Goal: Task Accomplishment & Management: Manage account settings

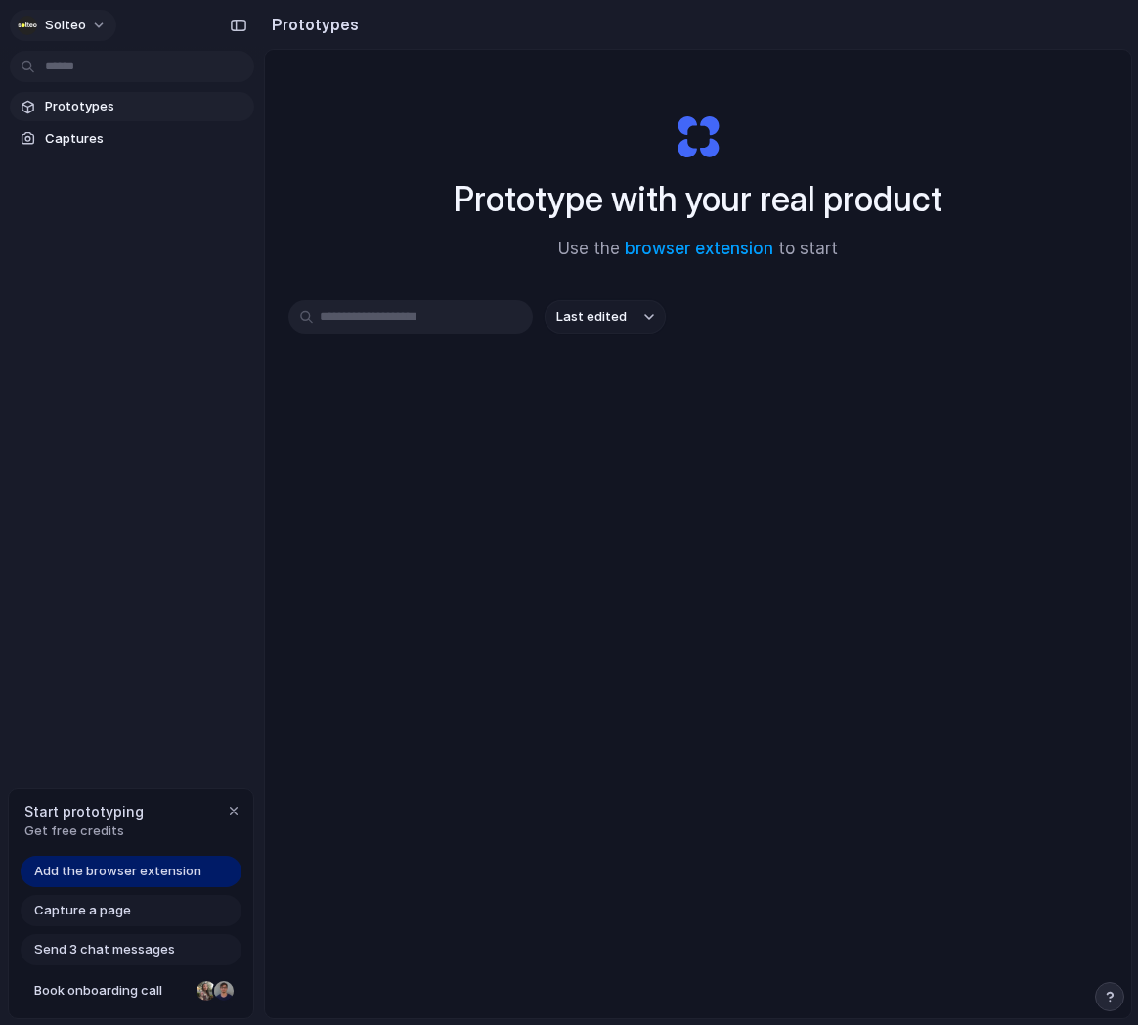
click at [97, 30] on button "solteo" at bounding box center [63, 25] width 107 height 31
click at [89, 65] on span "Settings" at bounding box center [72, 70] width 54 height 20
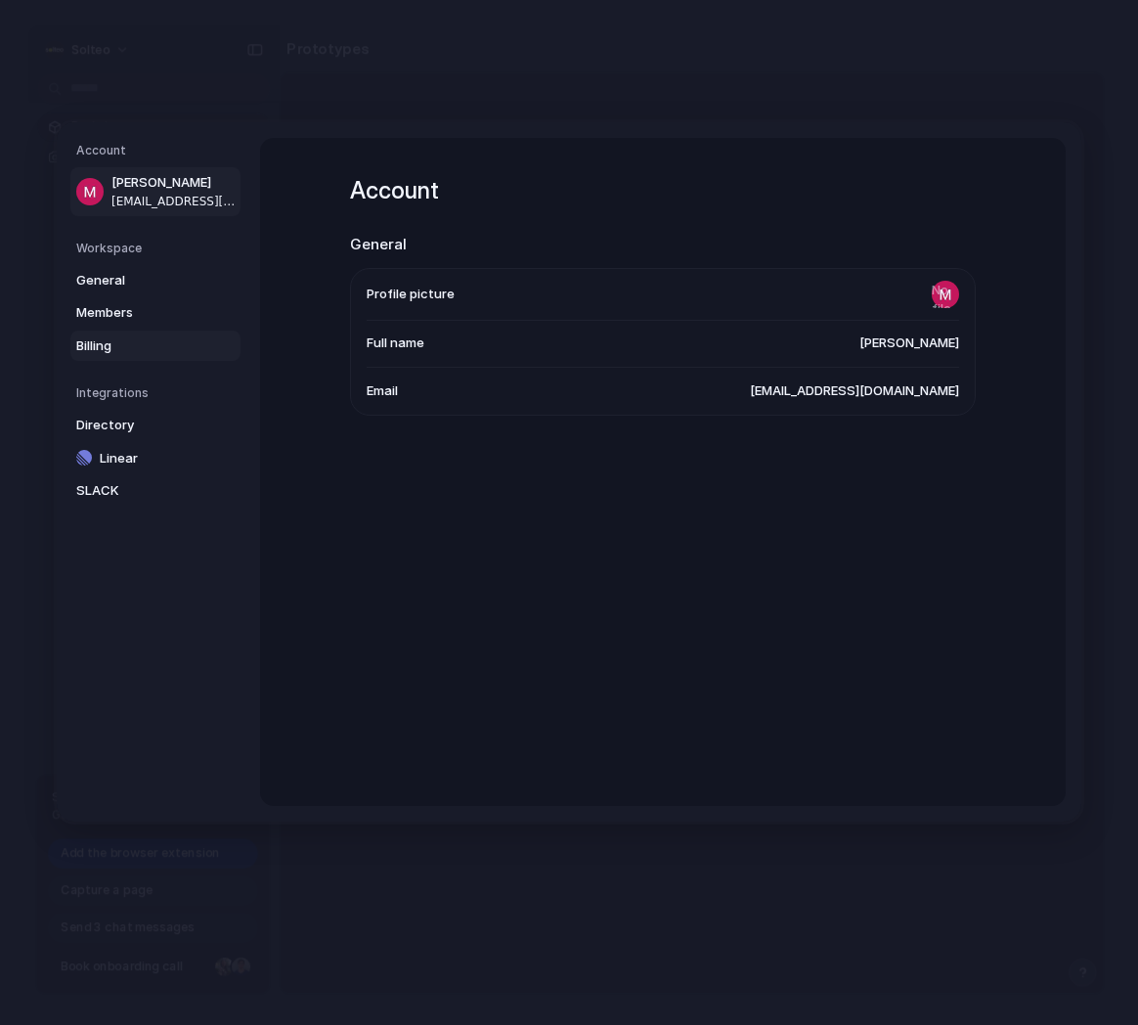
click at [98, 347] on span "Billing" at bounding box center [138, 345] width 125 height 20
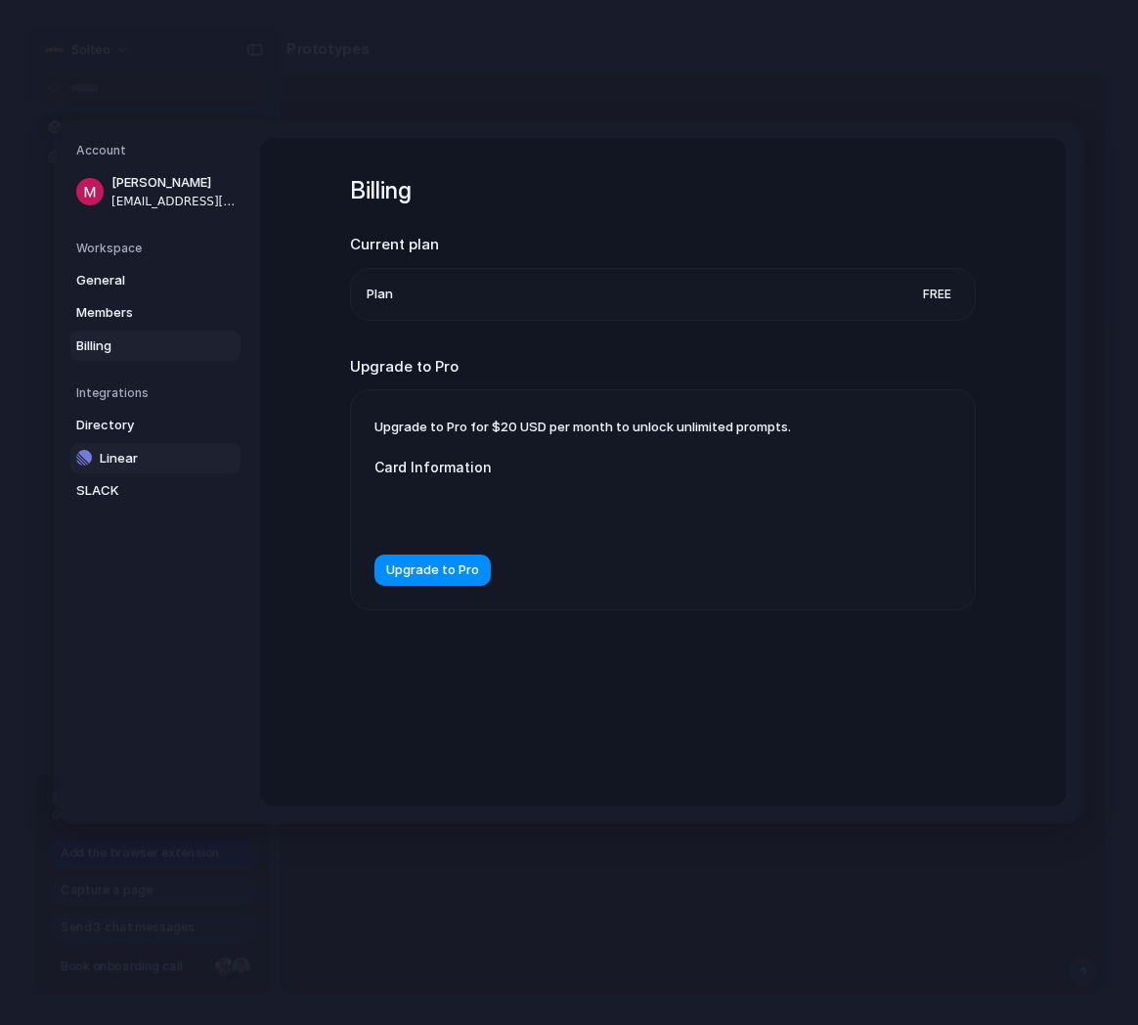
click at [114, 450] on span "Linear" at bounding box center [162, 458] width 125 height 20
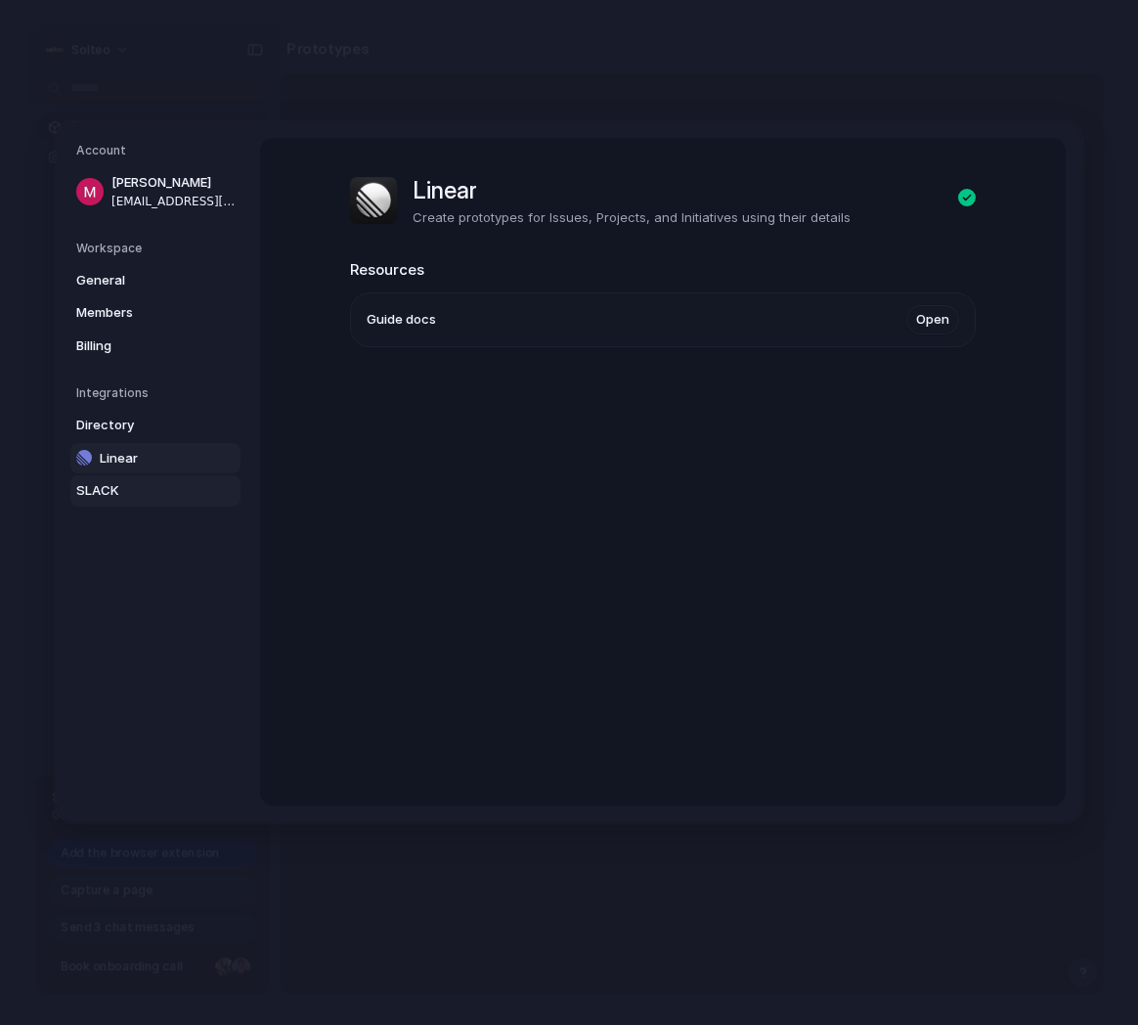
click at [114, 495] on span "SLACK" at bounding box center [138, 491] width 125 height 20
click at [140, 278] on span "General" at bounding box center [138, 280] width 125 height 20
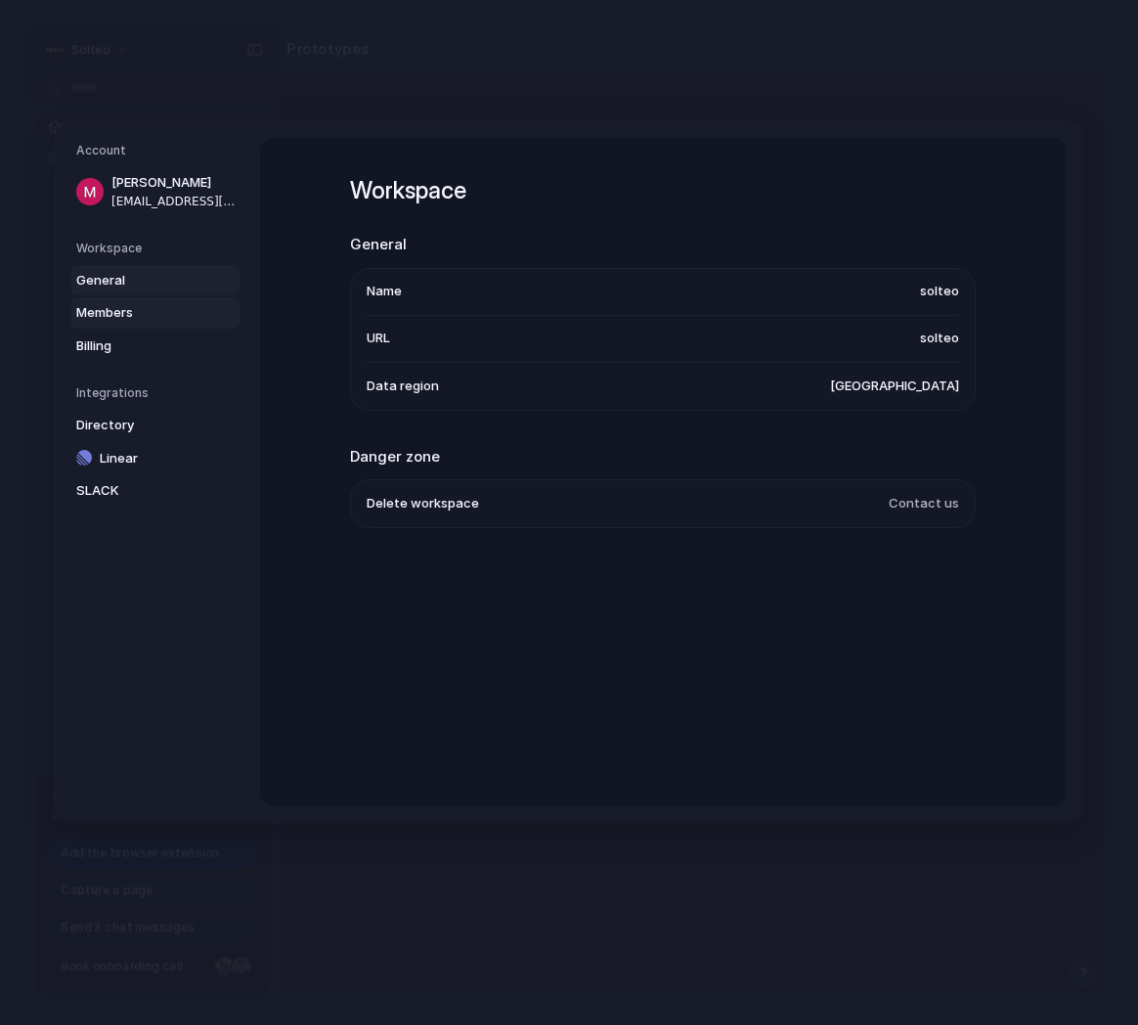
click at [139, 307] on span "Members" at bounding box center [138, 313] width 125 height 20
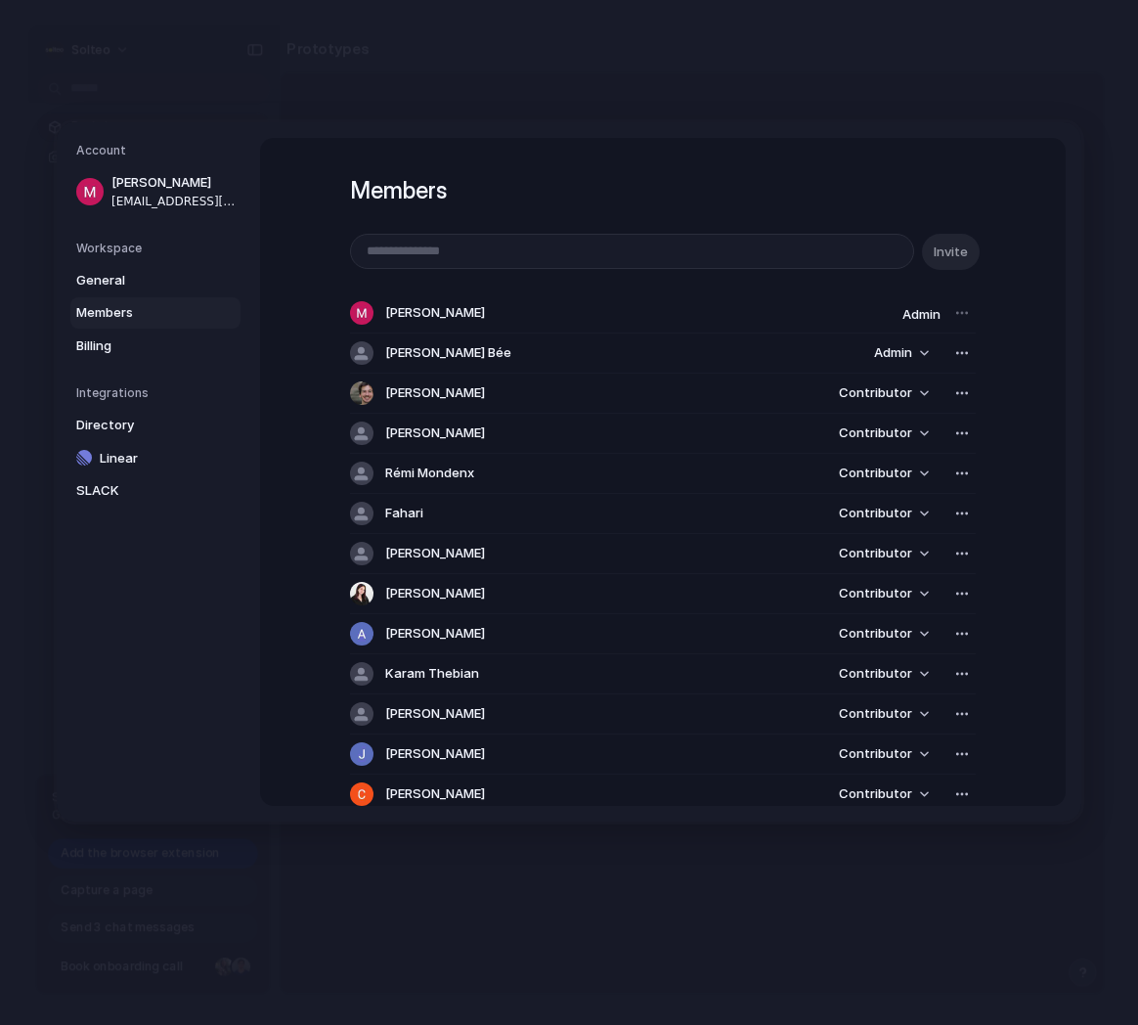
scroll to position [118, 0]
